Goal: Task Accomplishment & Management: Use online tool/utility

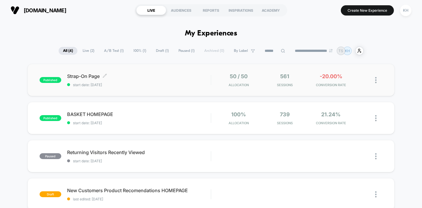
click at [124, 81] on div "Strap-On Page Click to edit experience details Click to edit experience details…" at bounding box center [139, 80] width 144 height 14
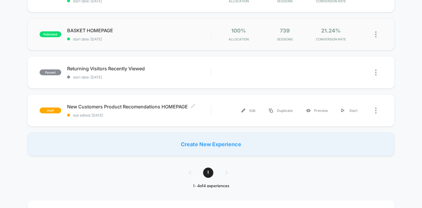
scroll to position [86, 0]
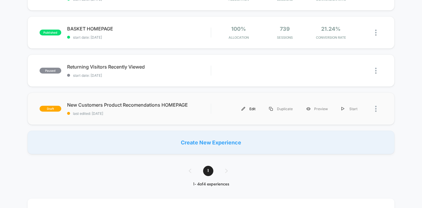
click at [257, 106] on div "Edit" at bounding box center [249, 108] width 28 height 13
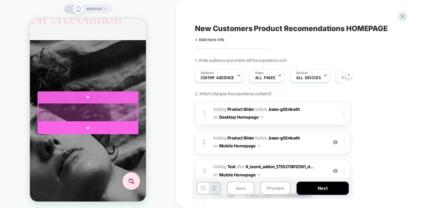
scroll to position [0, 82]
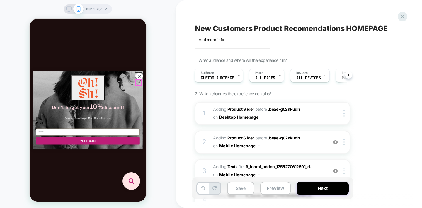
click at [140, 80] on circle "Close dialog" at bounding box center [139, 76] width 7 height 7
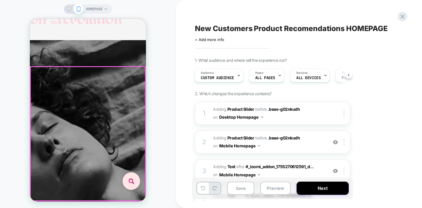
scroll to position [0, 178]
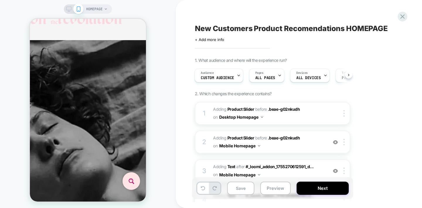
click at [68, 9] on icon at bounding box center [68, 8] width 5 height 5
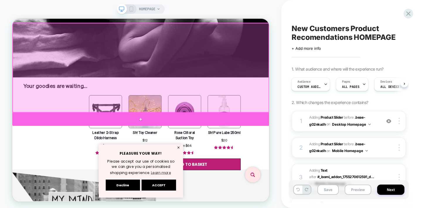
scroll to position [248, 0]
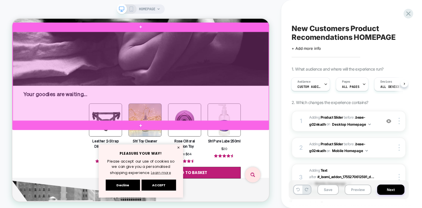
click at [219, 111] on div at bounding box center [183, 95] width 341 height 119
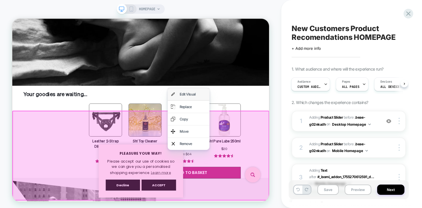
click at [246, 117] on div "Edit Visual" at bounding box center [253, 119] width 36 height 8
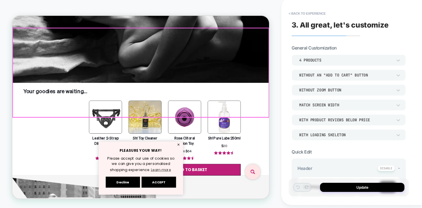
scroll to position [202, 0]
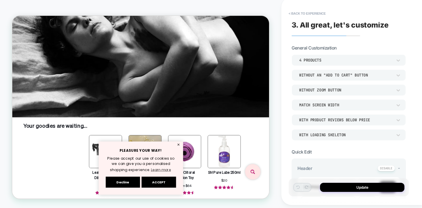
click at [321, 157] on p "Your goodies are waiting... ﻿" at bounding box center [183, 163] width 313 height 12
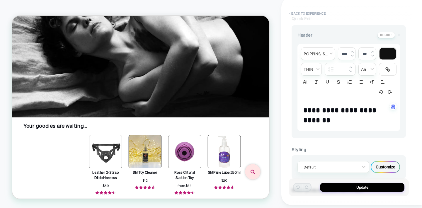
scroll to position [132, 0]
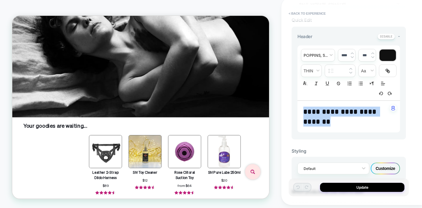
drag, startPoint x: 355, startPoint y: 124, endPoint x: 304, endPoint y: 114, distance: 52.0
click at [304, 114] on p "**********" at bounding box center [346, 117] width 86 height 20
type input "****"
type input "*****"
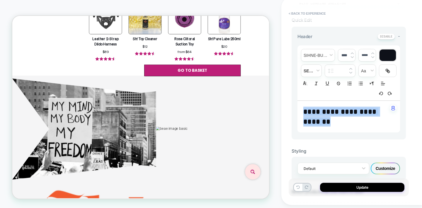
scroll to position [238, 0]
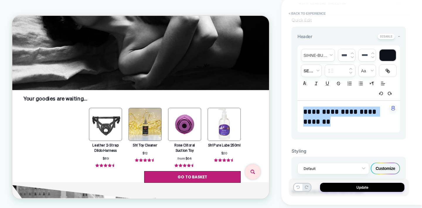
click at [52, 133] on div "Sh! Pure Lube 250ml $20 28 Reviews Rose Clitoral Suction Toy from $64 12 Review…" at bounding box center [168, 182] width 313 height 99
click at [87, 133] on div "Sh! Pure Lube 250ml $20 28 Reviews Rose Clitoral Suction Toy from $64 12 Review…" at bounding box center [168, 182] width 313 height 99
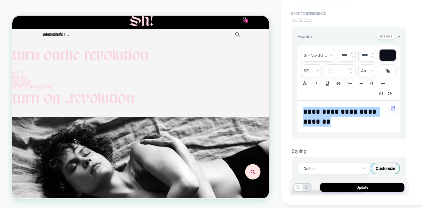
scroll to position [0, 0]
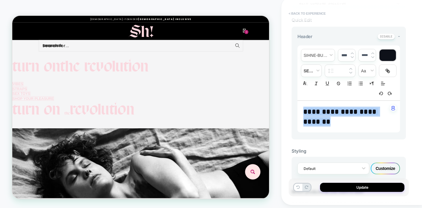
click at [305, 12] on button "< Back to experience" at bounding box center [307, 13] width 43 height 9
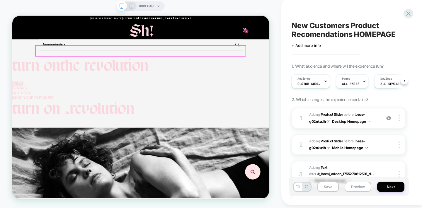
scroll to position [1, 0]
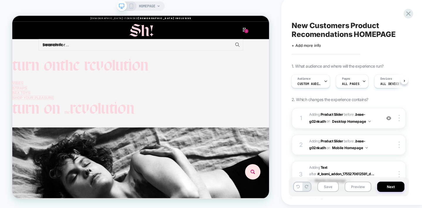
click at [131, 6] on icon at bounding box center [131, 6] width 5 height 5
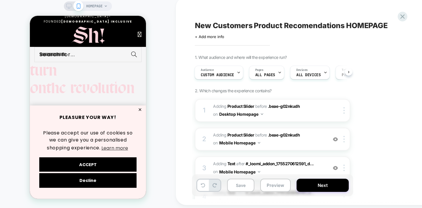
scroll to position [0, 81]
